Goal: Check status

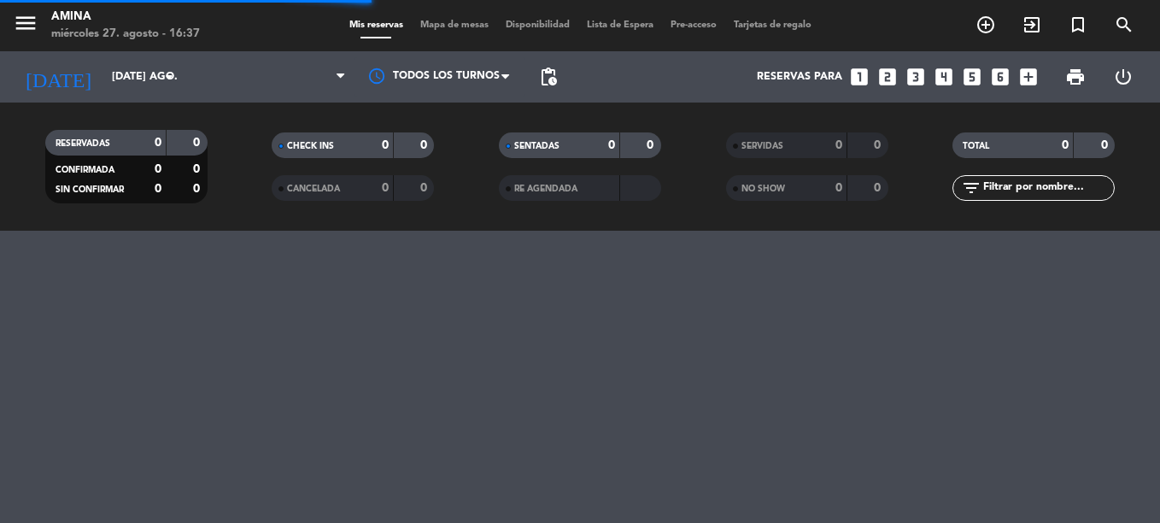
click at [149, 65] on input "[DATE] ago." at bounding box center [175, 76] width 144 height 29
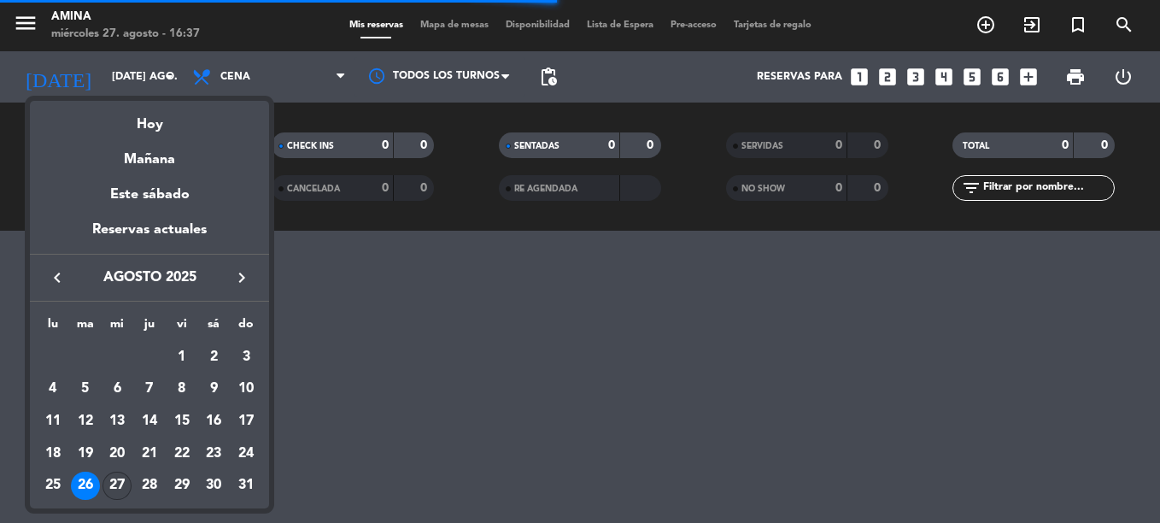
click at [126, 478] on div "27" at bounding box center [116, 485] width 29 height 29
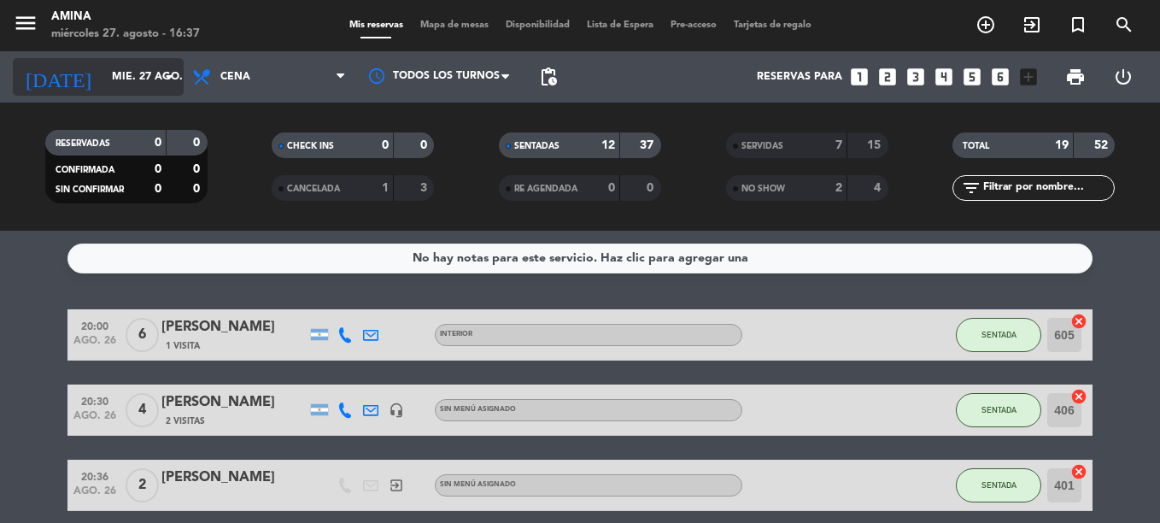
click at [103, 67] on input "mié. 27 ago." at bounding box center [175, 76] width 144 height 29
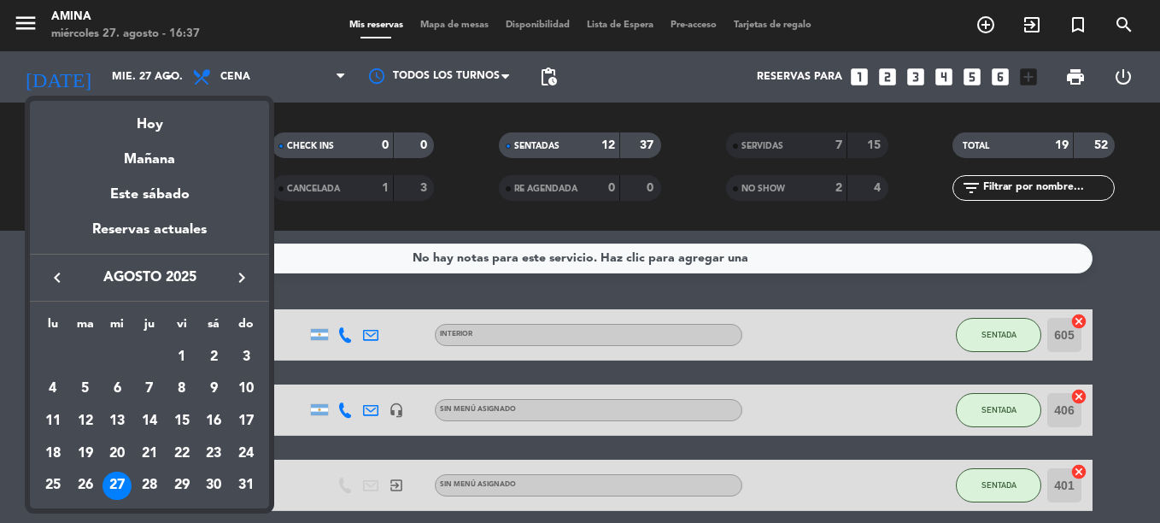
click at [120, 483] on div "27" at bounding box center [116, 485] width 29 height 29
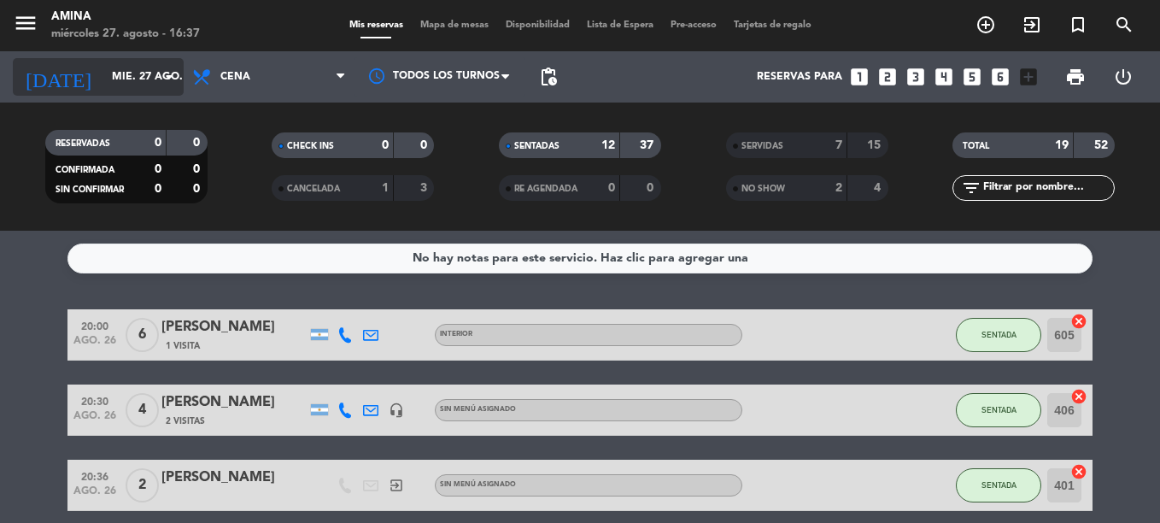
click at [160, 88] on input "mié. 27 ago." at bounding box center [175, 76] width 144 height 29
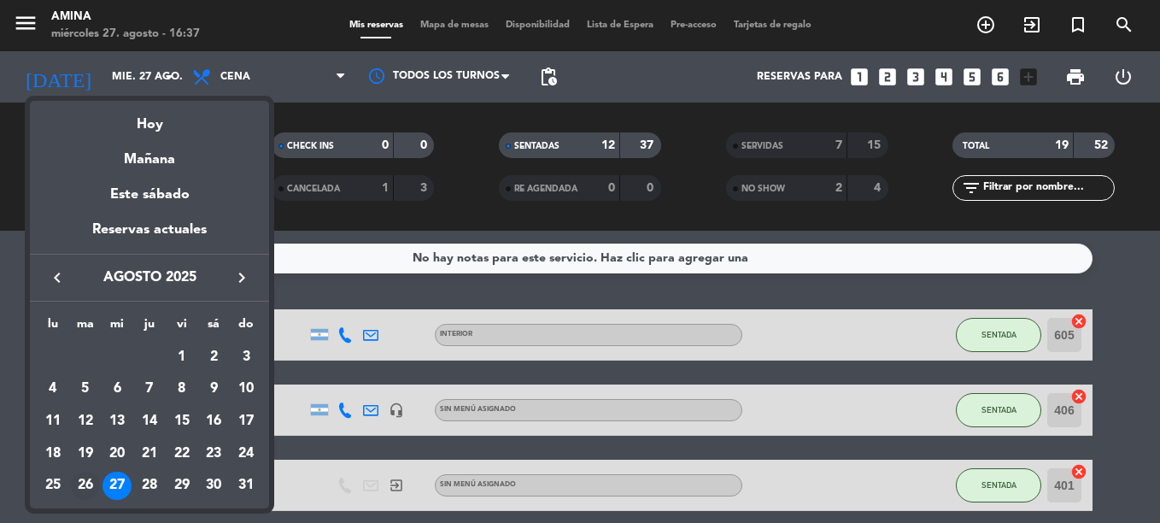
click at [93, 483] on div "26" at bounding box center [85, 485] width 29 height 29
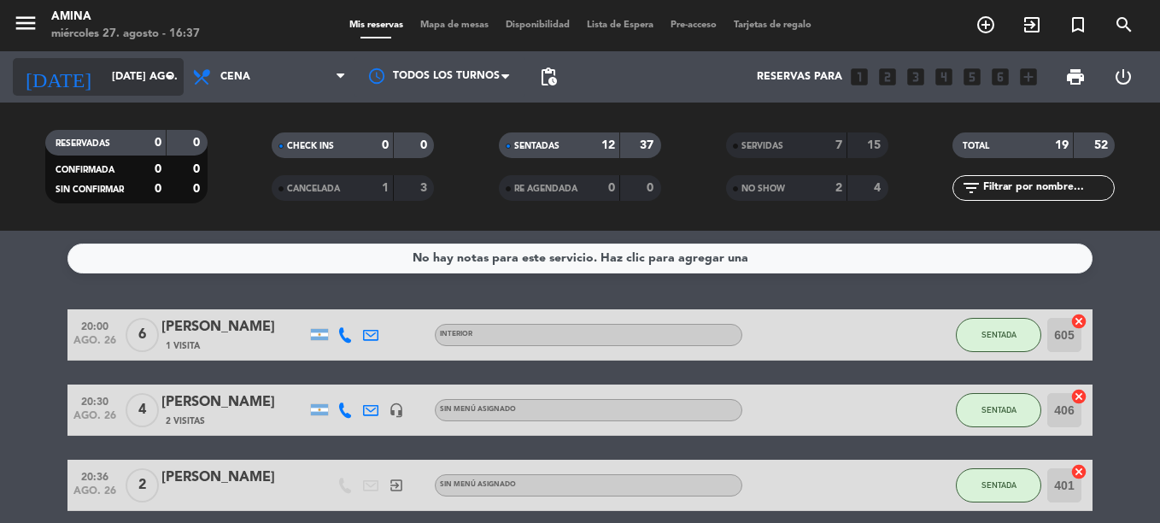
click at [137, 78] on input "[DATE] ago." at bounding box center [175, 76] width 144 height 29
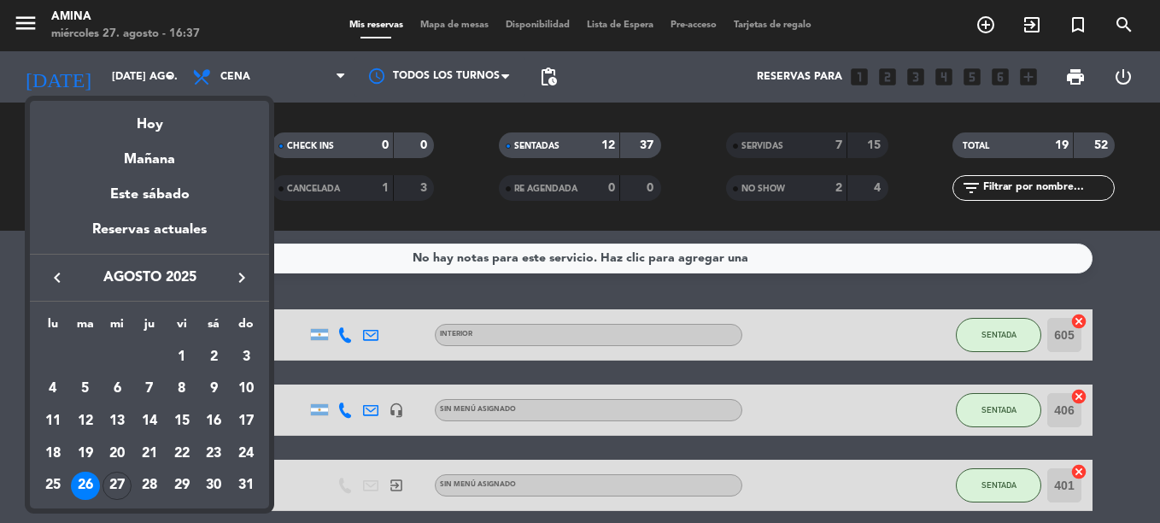
click at [129, 491] on div "27" at bounding box center [116, 485] width 29 height 29
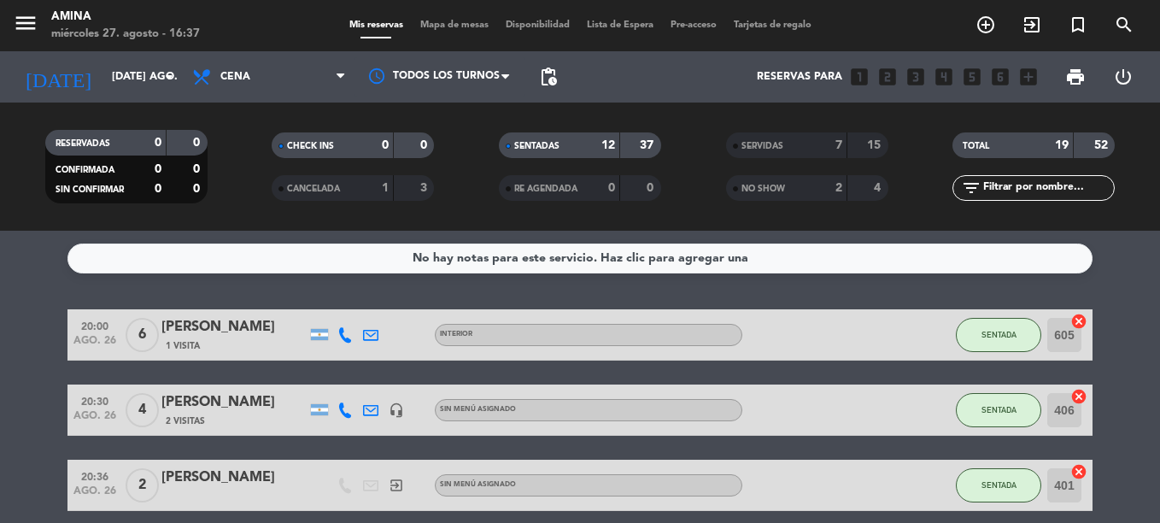
type input "mié. 27 ago."
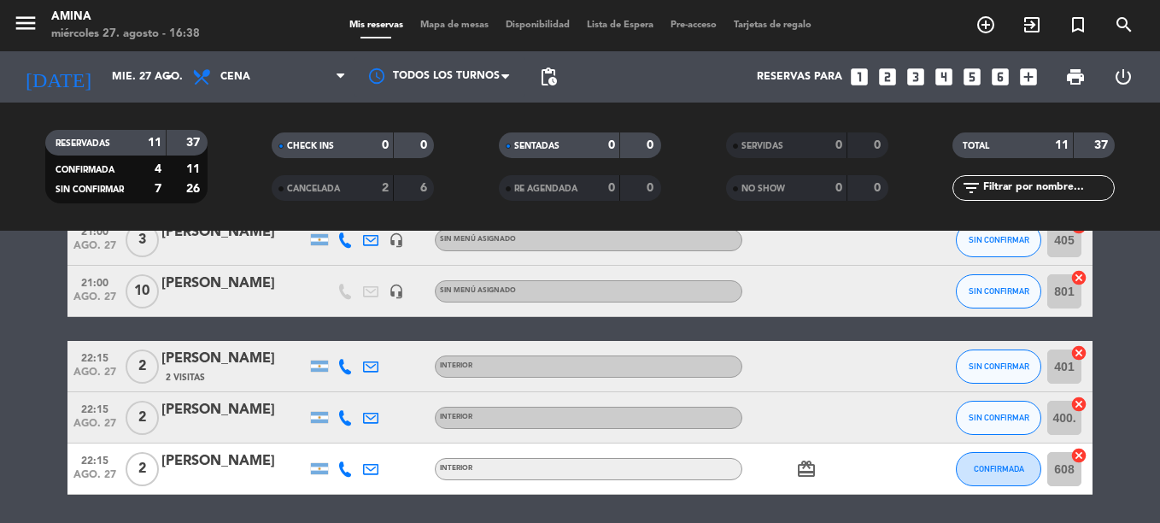
scroll to position [427, 0]
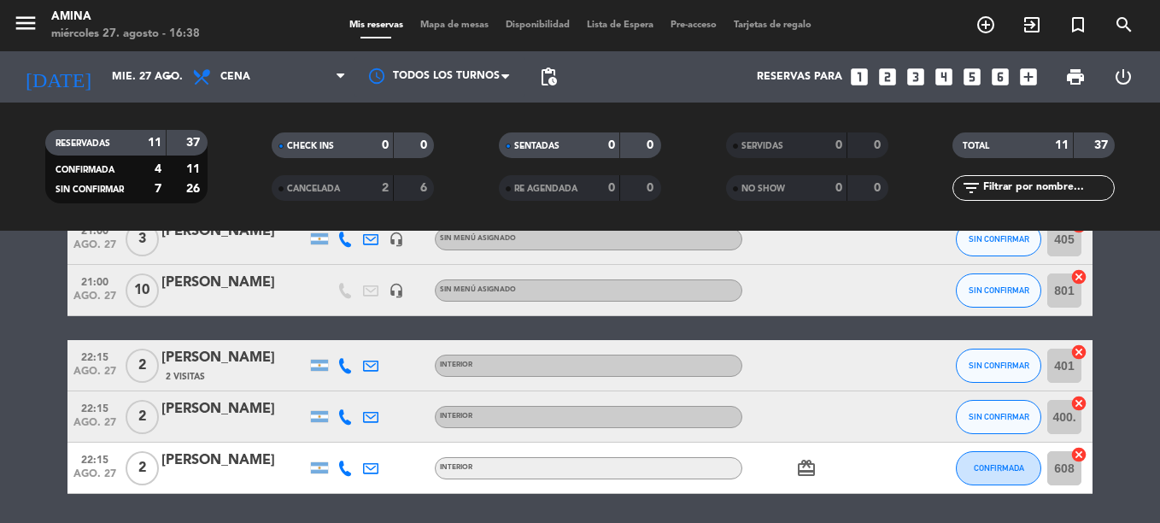
click at [295, 196] on div "CANCELADA" at bounding box center [315, 188] width 79 height 20
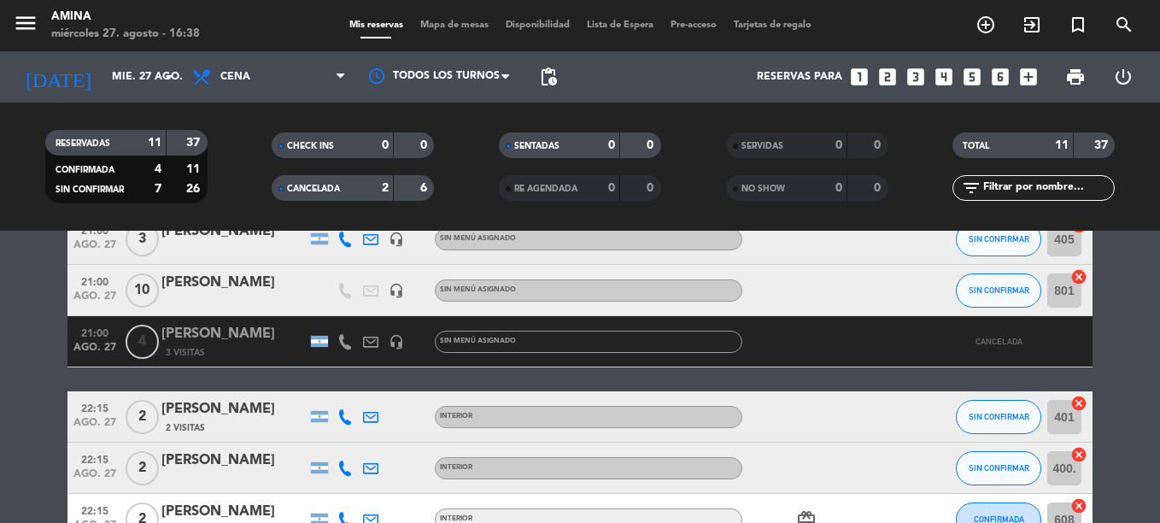
click at [12, 362] on bookings-row "20:00 ago. 27 2 [PERSON_NAME] INTERIOR SIN CONFIRMAR 402 cancel 20:00 ago. 27 3…" at bounding box center [580, 239] width 1160 height 714
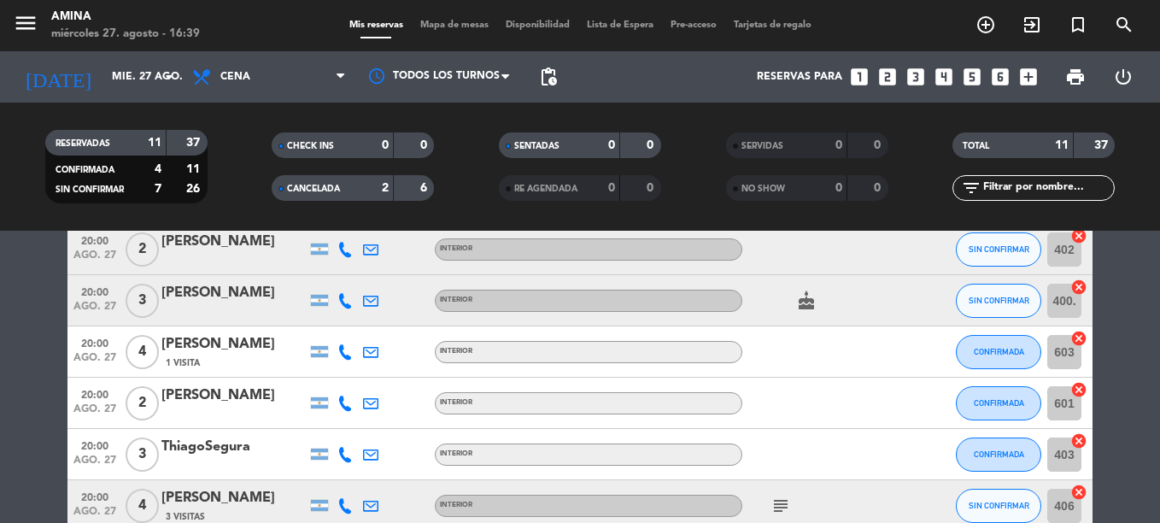
scroll to position [0, 0]
